Goal: Transaction & Acquisition: Obtain resource

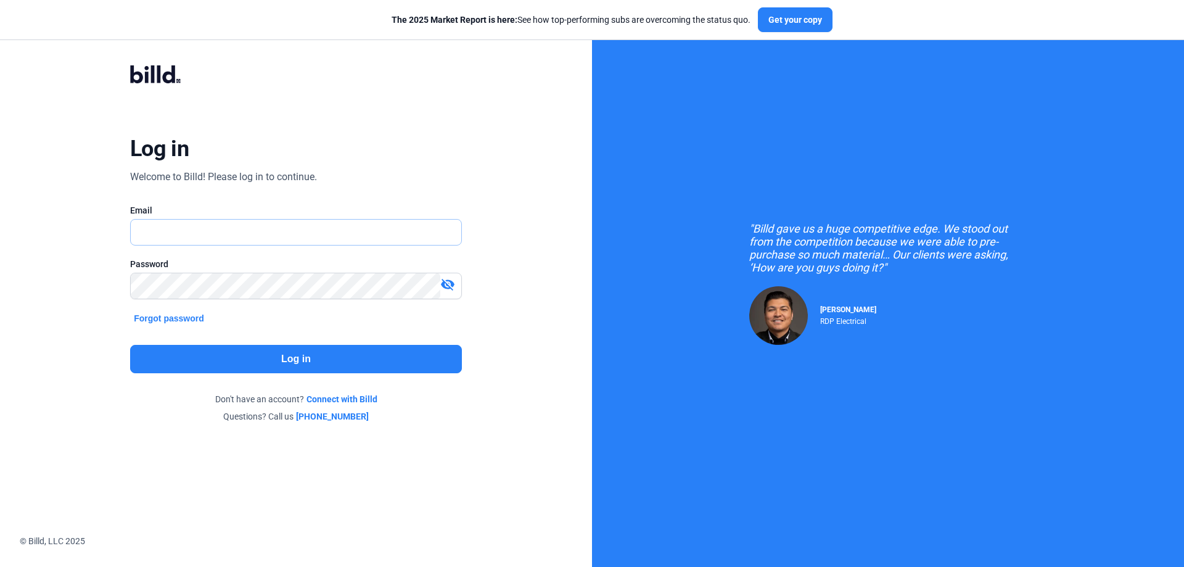
type input "[PERSON_NAME][EMAIL_ADDRESS][DOMAIN_NAME]"
click at [301, 355] on button "Log in" at bounding box center [296, 359] width 332 height 28
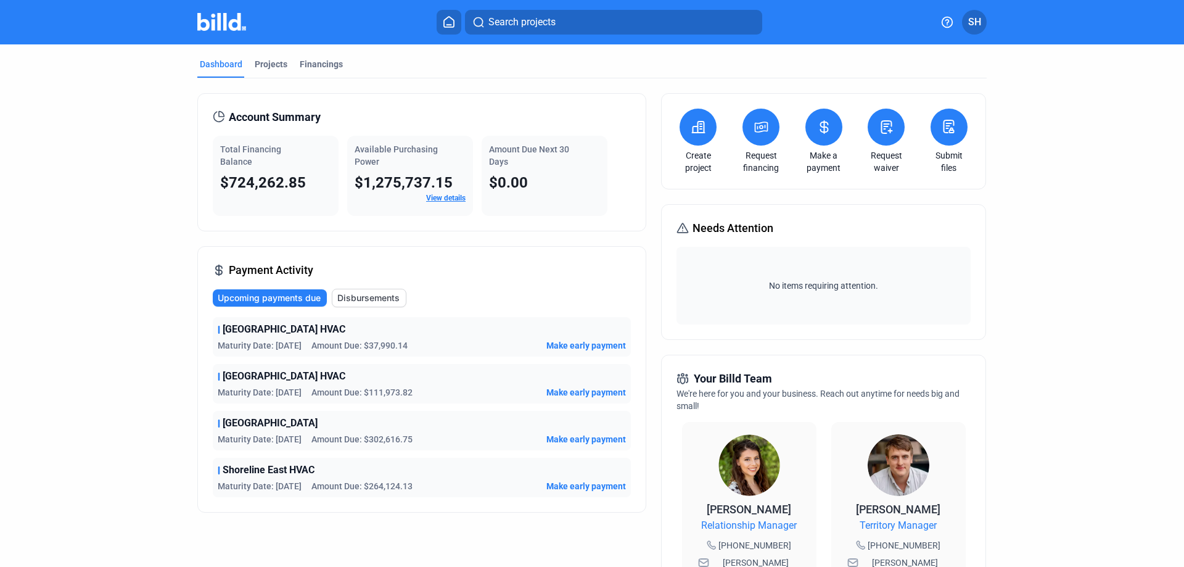
click at [439, 198] on link "View details" at bounding box center [445, 198] width 39 height 9
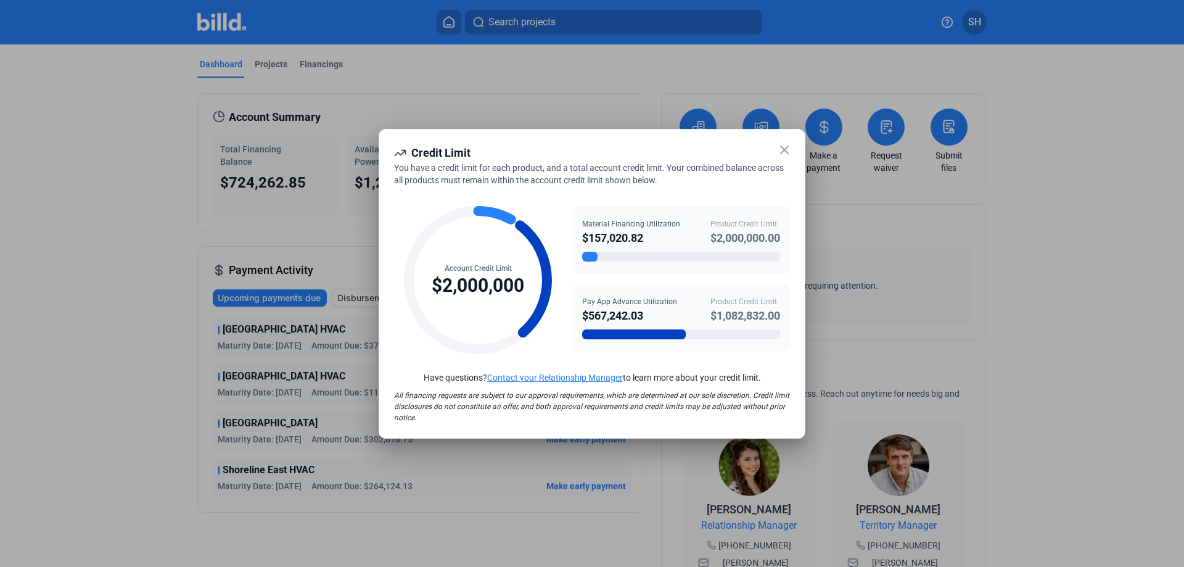
click at [790, 151] on icon at bounding box center [784, 149] width 15 height 15
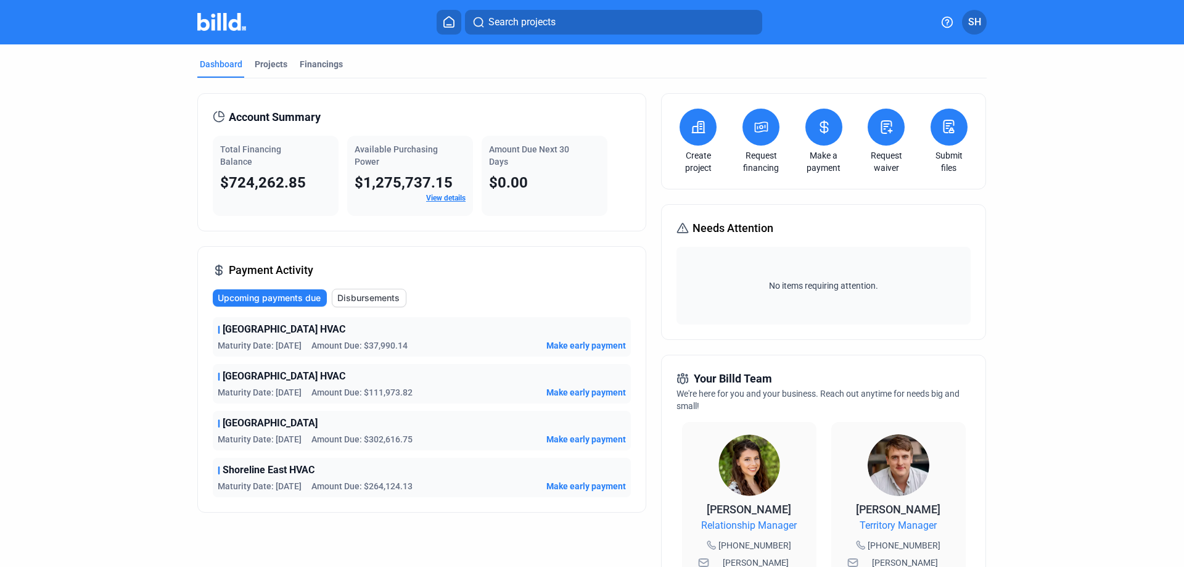
click at [758, 136] on button at bounding box center [760, 127] width 37 height 37
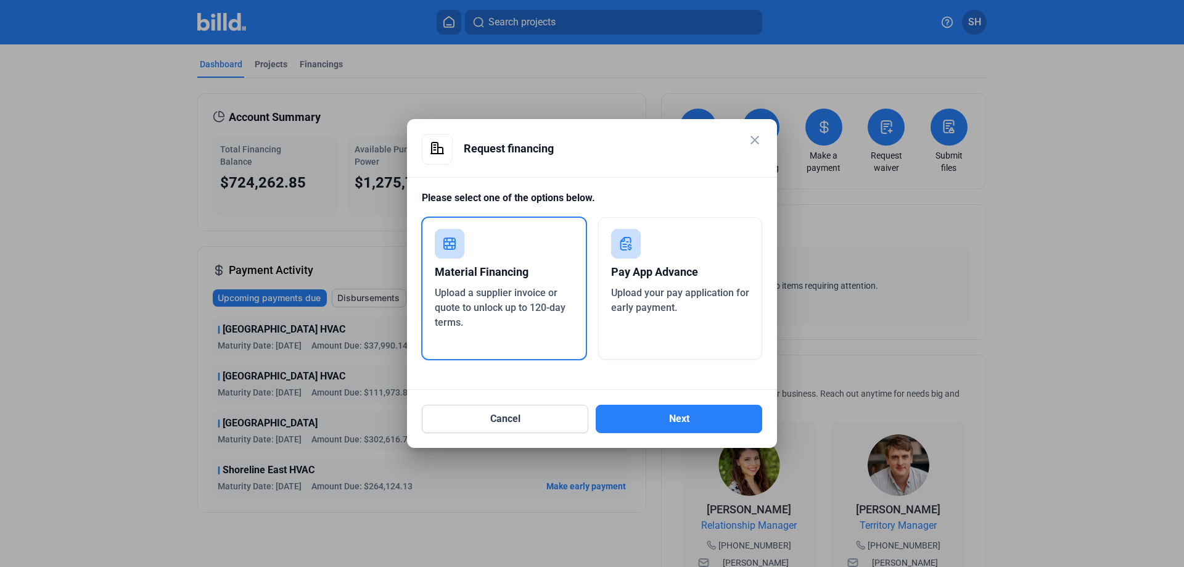
click at [681, 302] on div "Upload your pay application for early payment." at bounding box center [680, 300] width 139 height 30
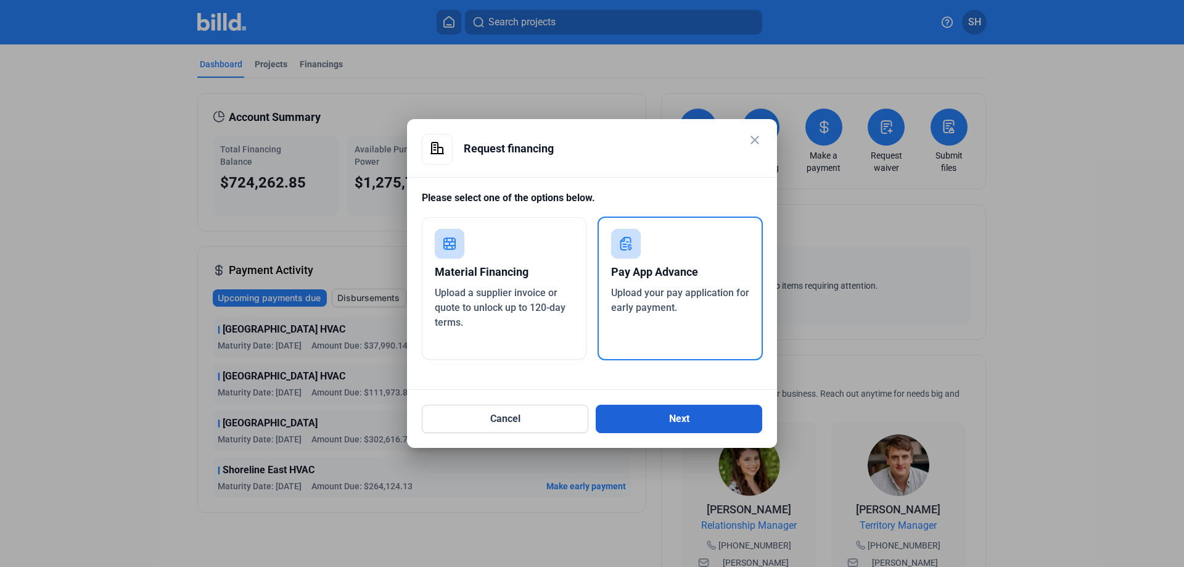
click at [662, 422] on button "Next" at bounding box center [679, 418] width 166 height 28
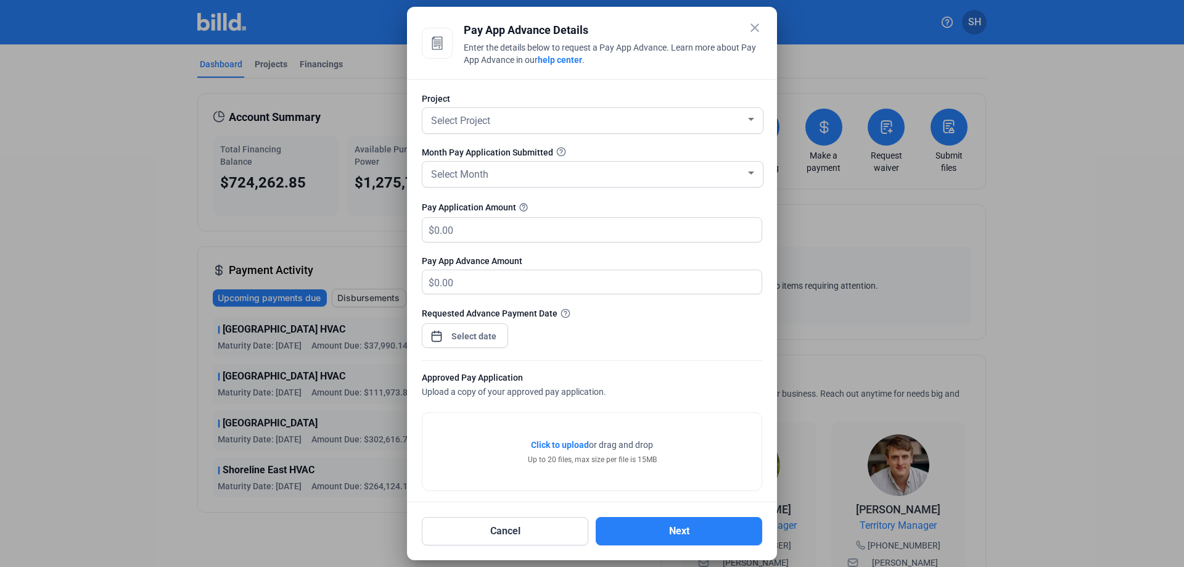
click at [760, 28] on mat-icon "close" at bounding box center [754, 27] width 15 height 15
